Goal: Information Seeking & Learning: Learn about a topic

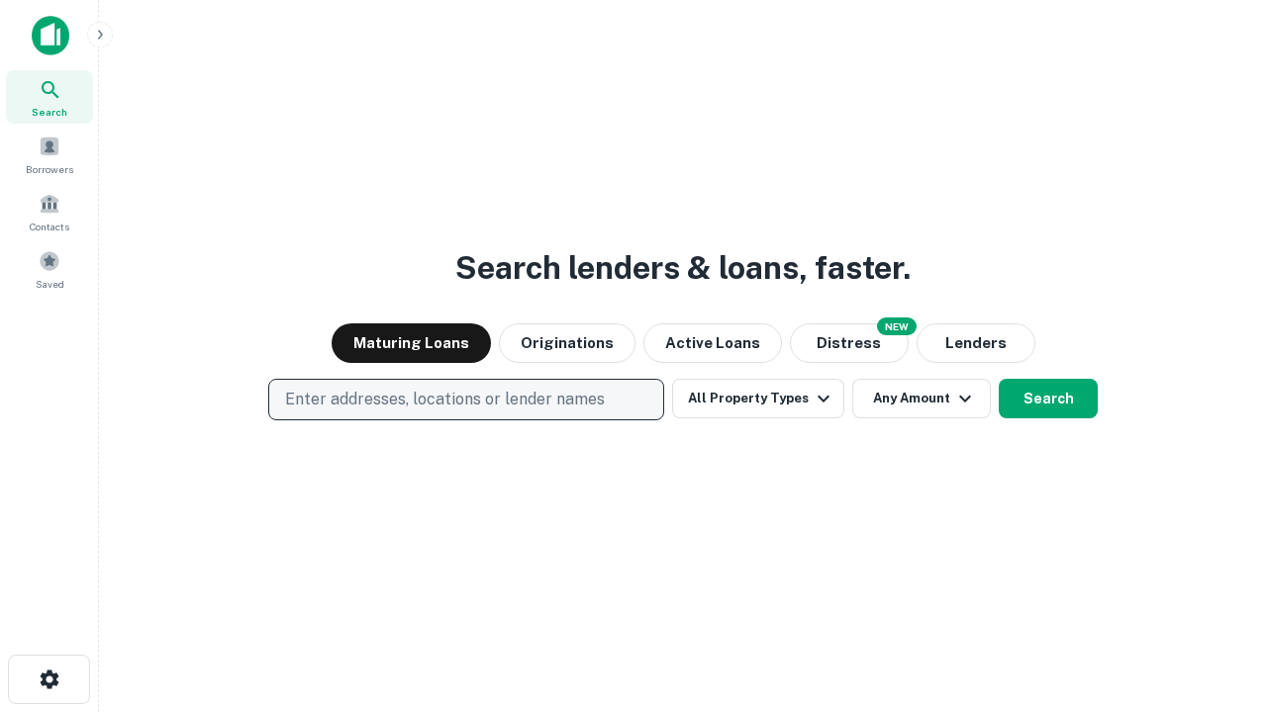
click at [465, 400] on p "Enter addresses, locations or lender names" at bounding box center [445, 400] width 320 height 24
type input "**********"
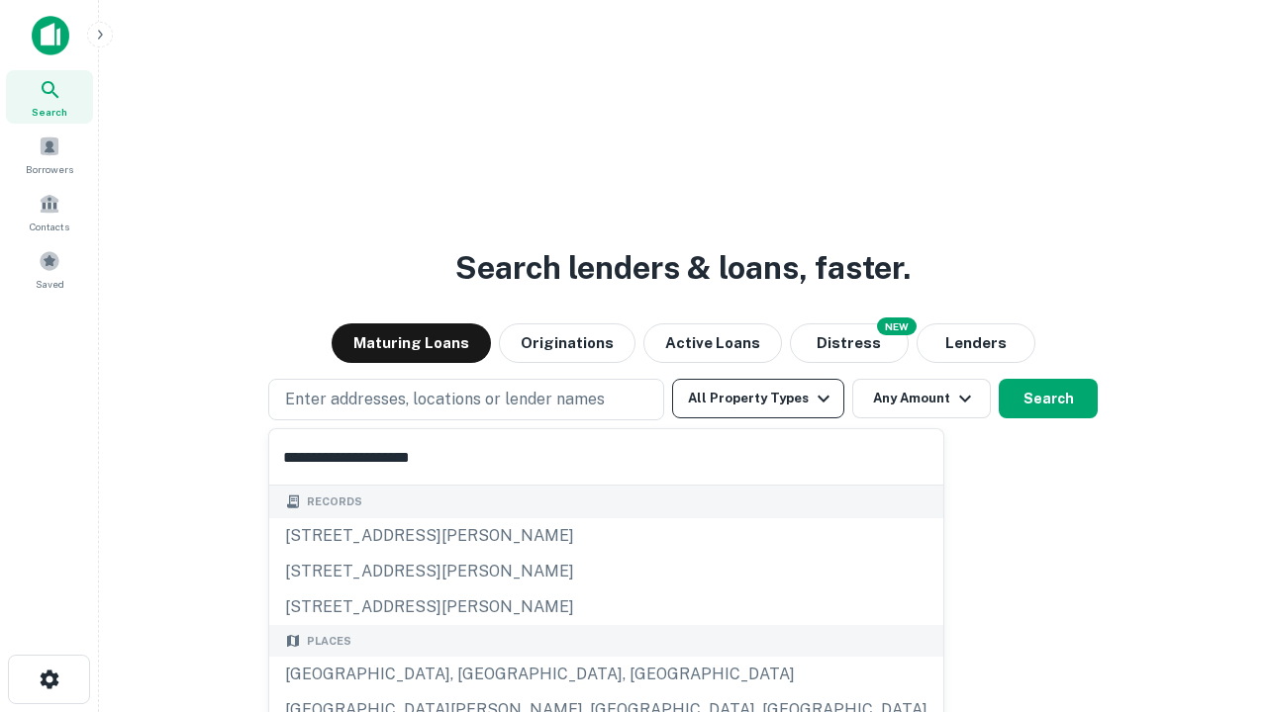
click at [473, 675] on div "[GEOGRAPHIC_DATA], [GEOGRAPHIC_DATA], [GEOGRAPHIC_DATA]" at bounding box center [606, 675] width 674 height 36
click at [758, 399] on button "All Property Types" at bounding box center [758, 399] width 172 height 40
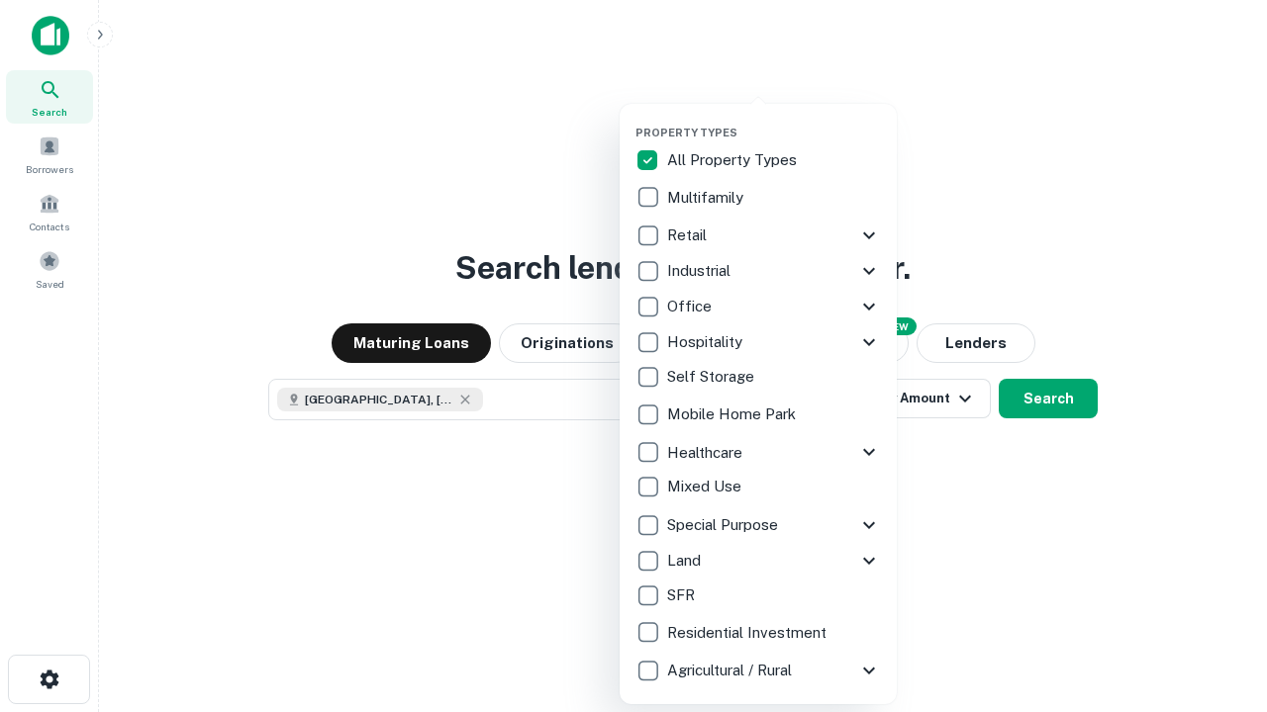
click at [774, 120] on button "button" at bounding box center [773, 120] width 277 height 1
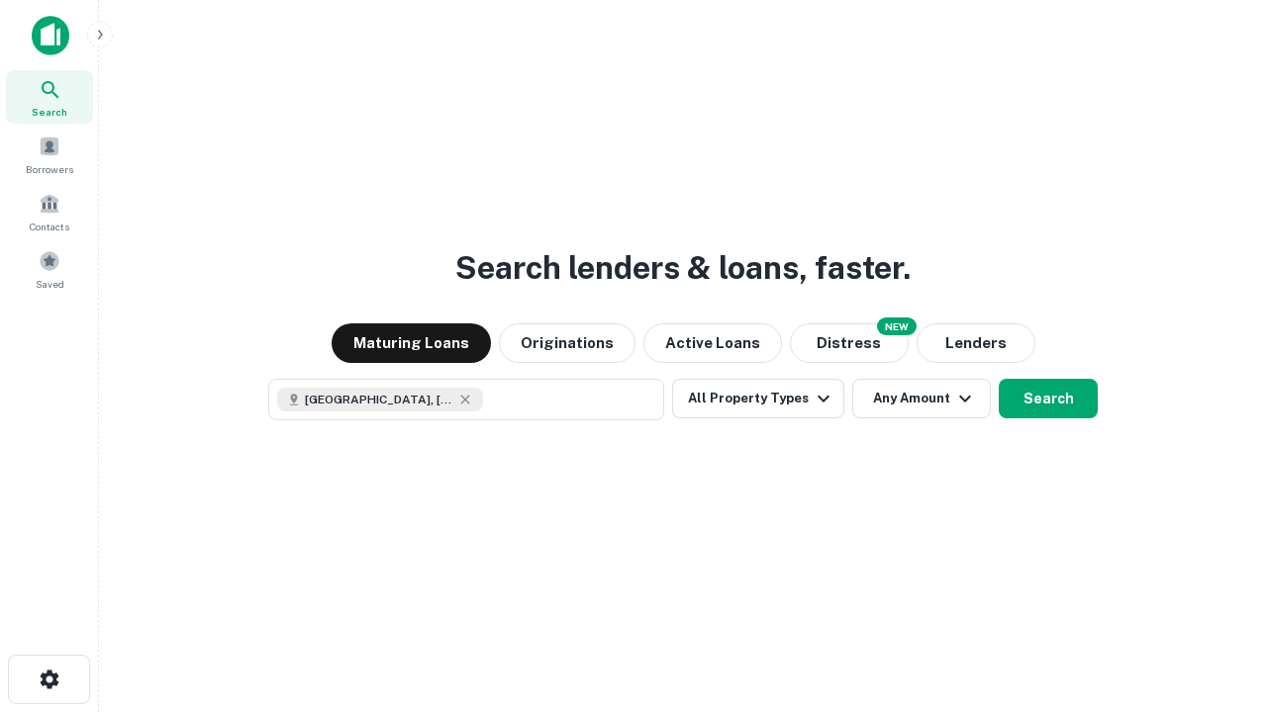
scroll to position [32, 0]
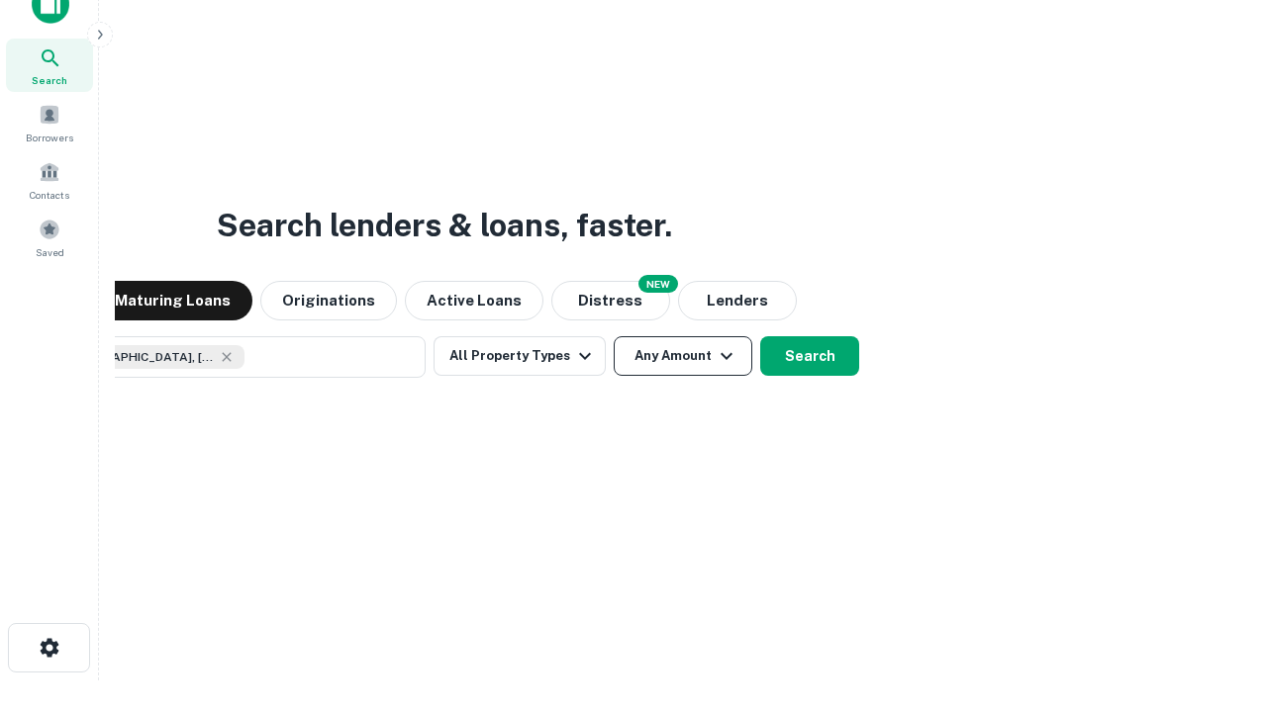
click at [614, 336] on button "Any Amount" at bounding box center [683, 356] width 139 height 40
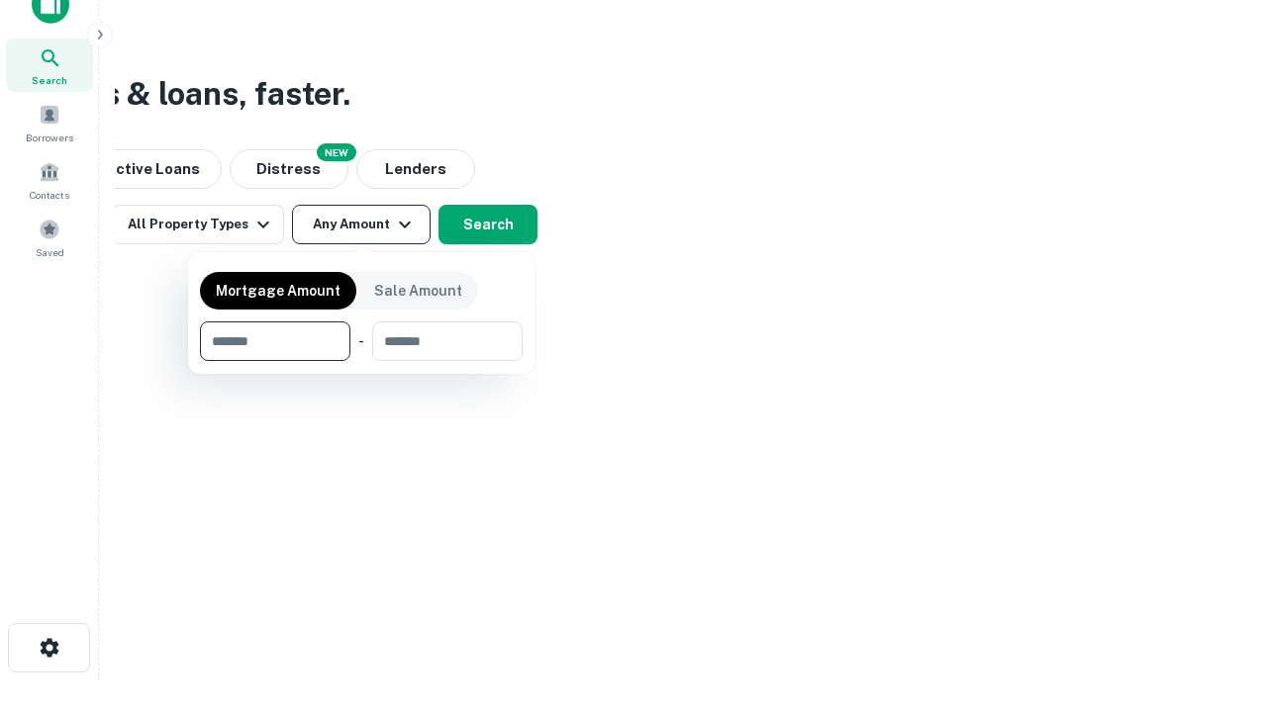
type input "*******"
click at [361, 361] on button "button" at bounding box center [361, 361] width 323 height 1
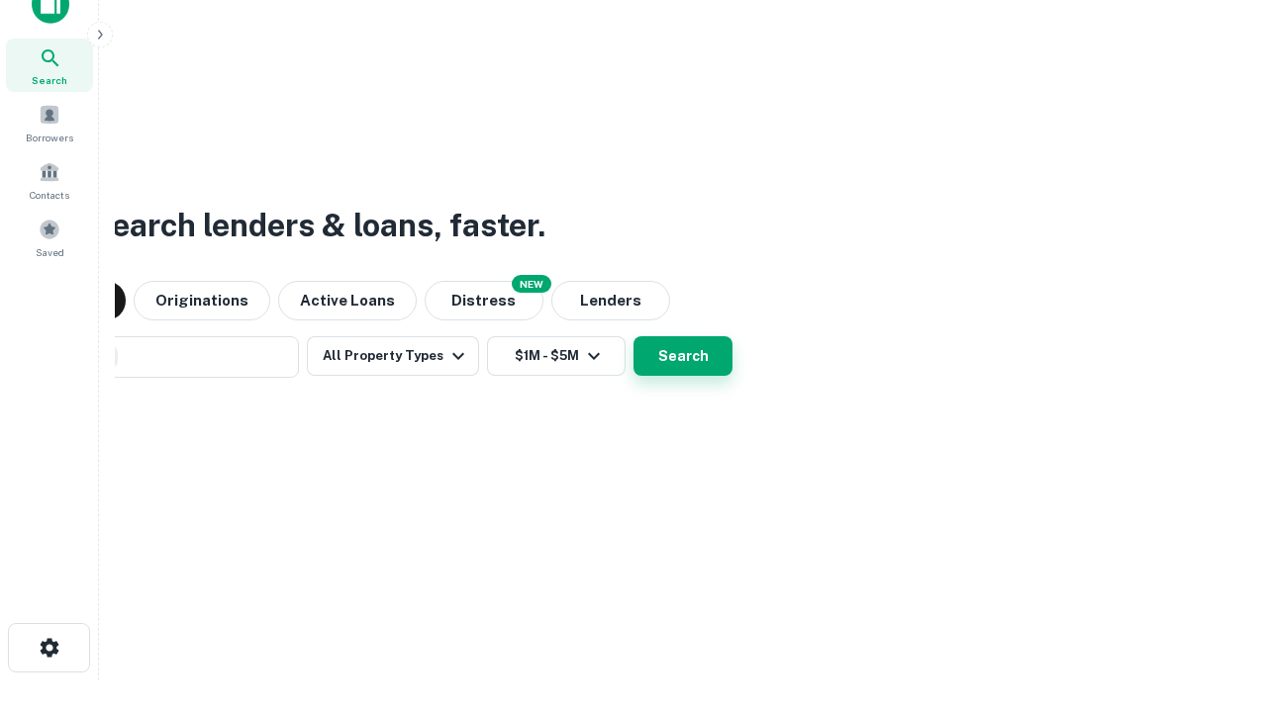
click at [633, 336] on button "Search" at bounding box center [682, 356] width 99 height 40
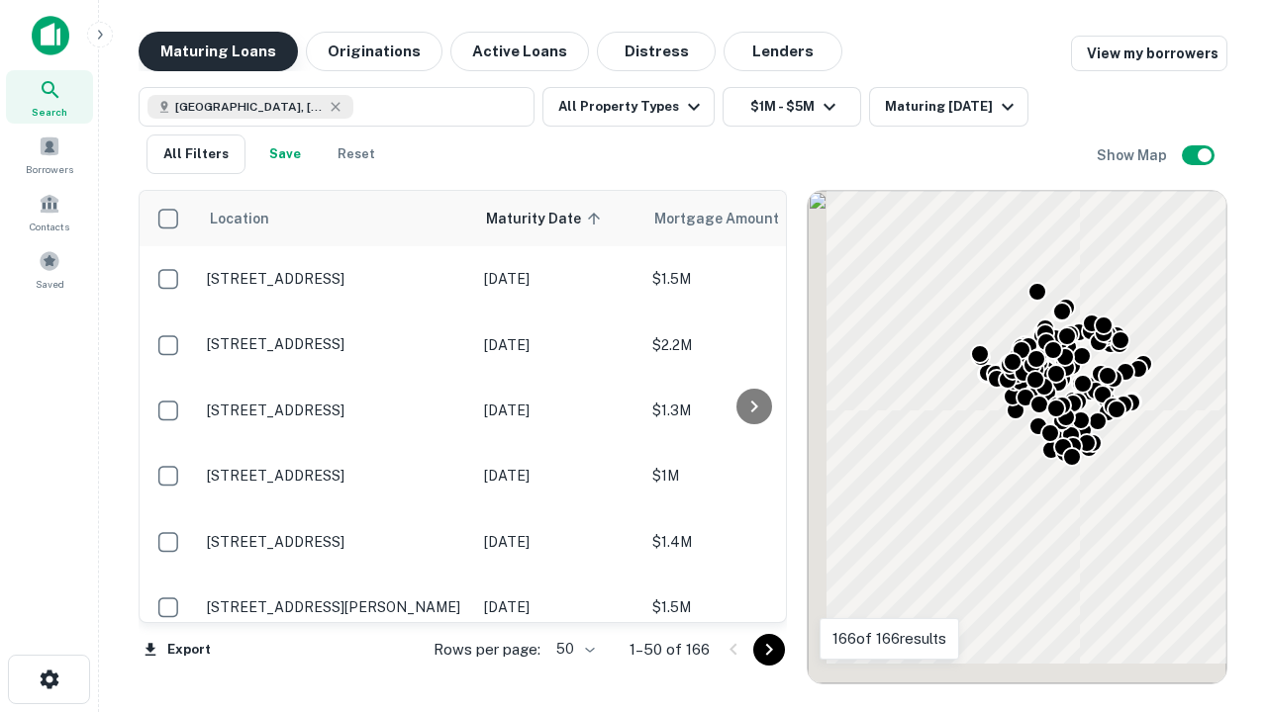
click at [218, 51] on button "Maturing Loans" at bounding box center [218, 52] width 159 height 40
